Goal: Information Seeking & Learning: Learn about a topic

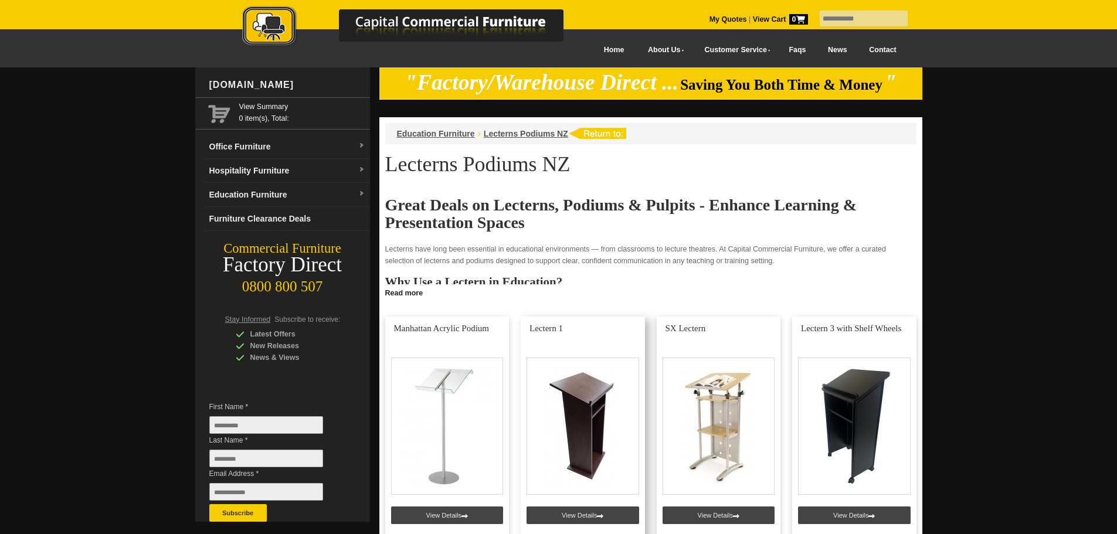
scroll to position [176, 0]
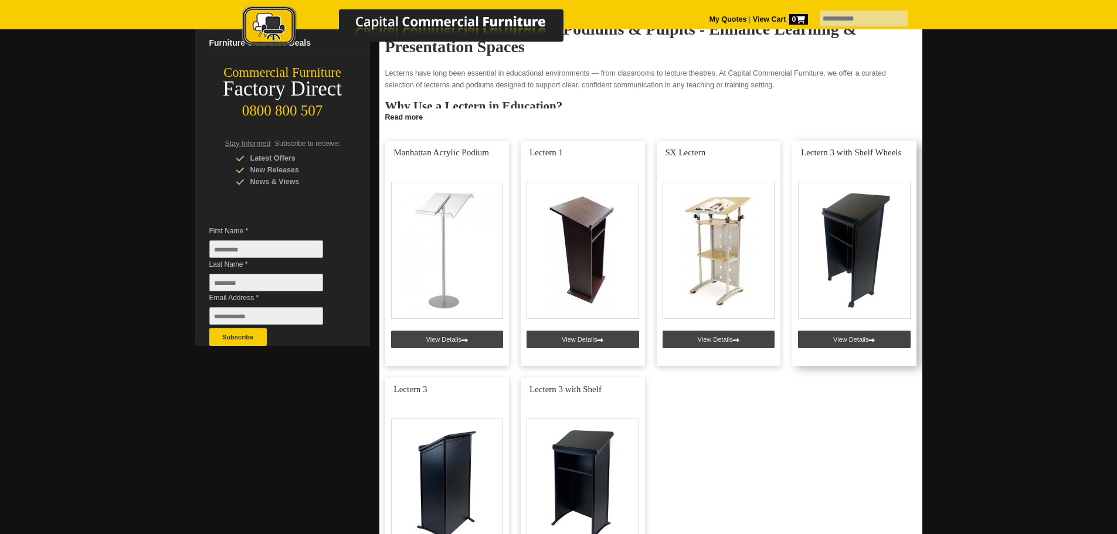
click at [871, 288] on link at bounding box center [854, 253] width 124 height 225
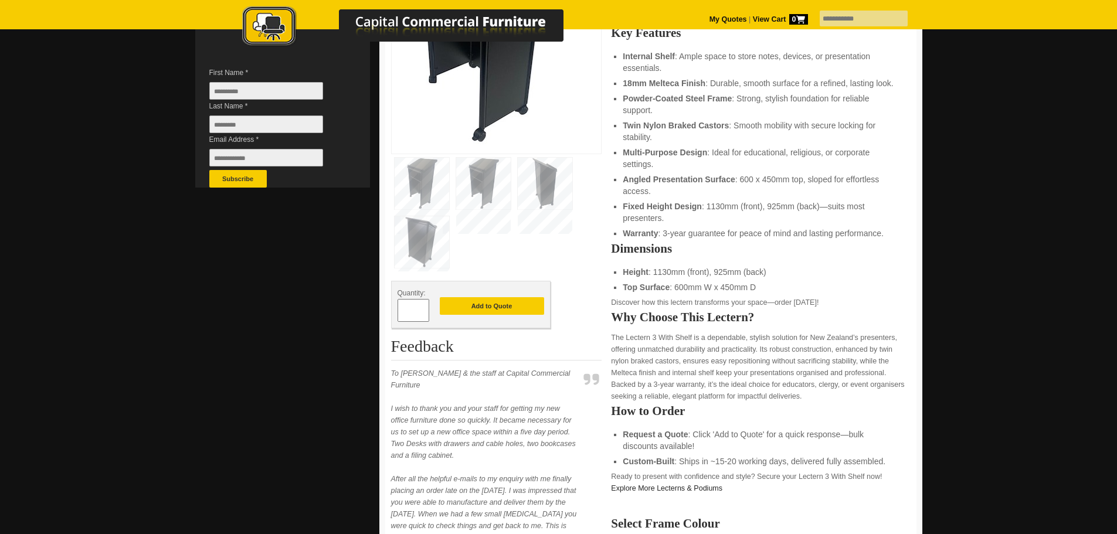
scroll to position [117, 0]
